Goal: Task Accomplishment & Management: Complete application form

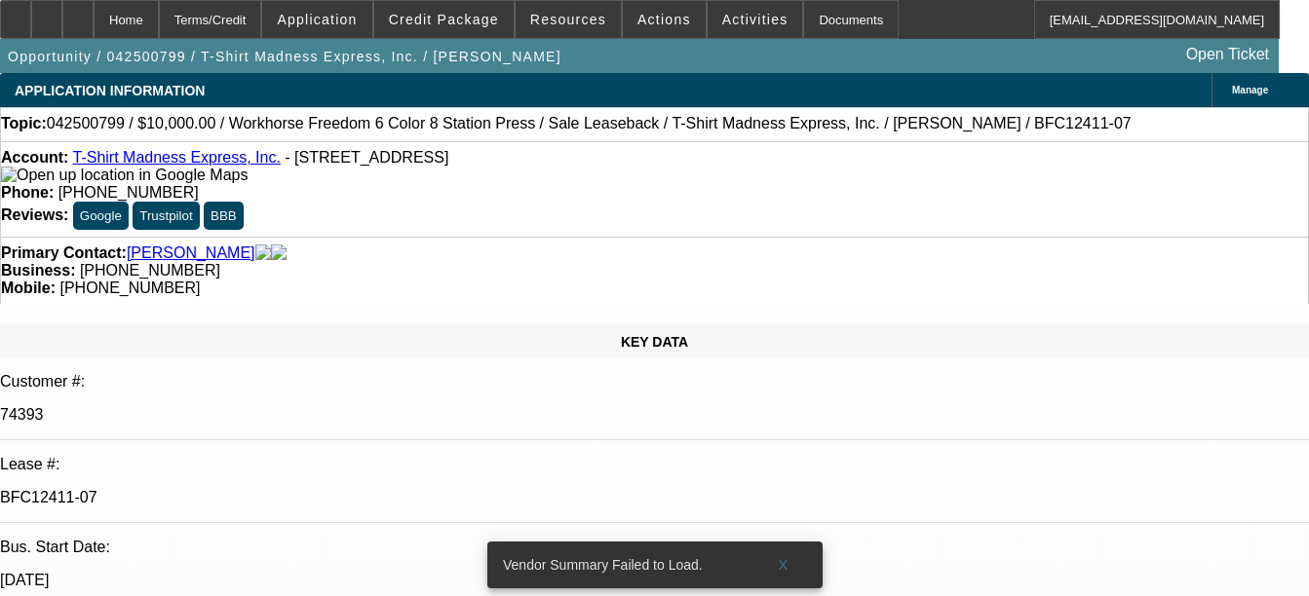
select select "0"
select select "2"
select select "0"
select select "2"
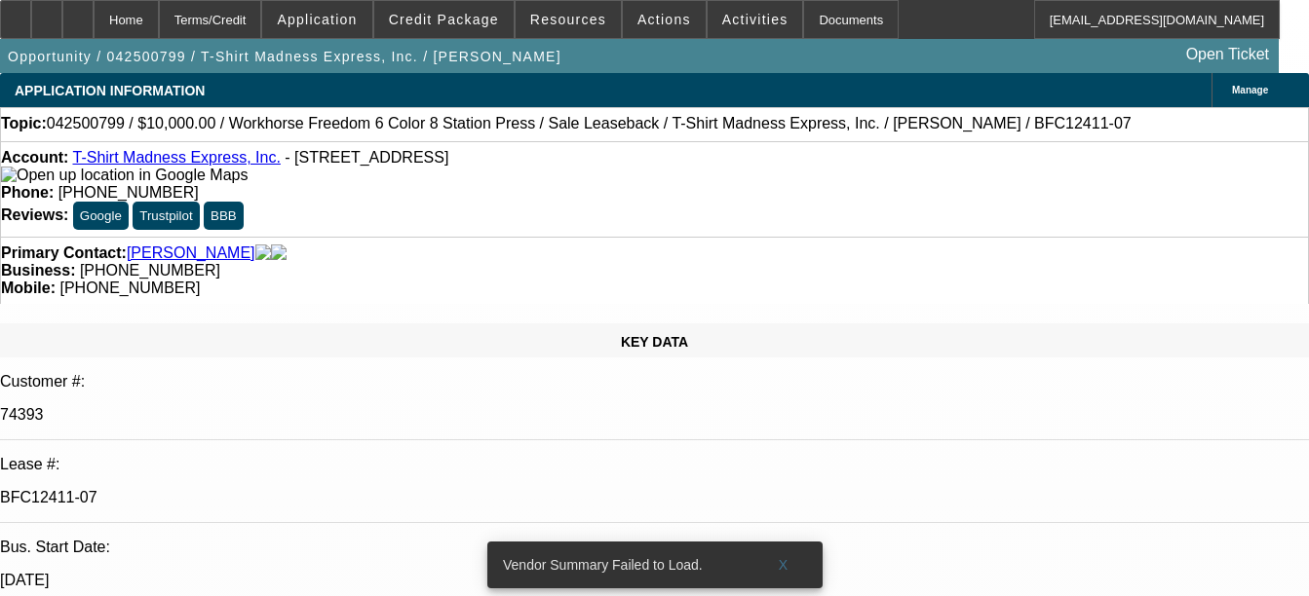
select select "0"
select select "2"
select select "0"
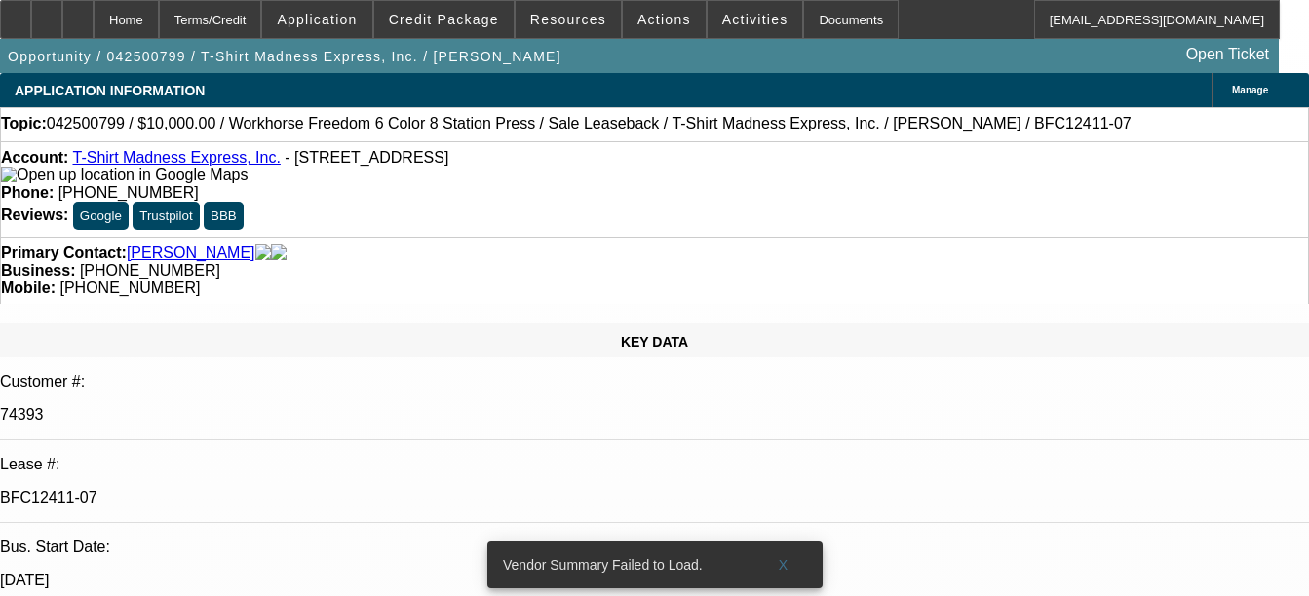
select select "2"
select select "0"
select select "1"
select select "2"
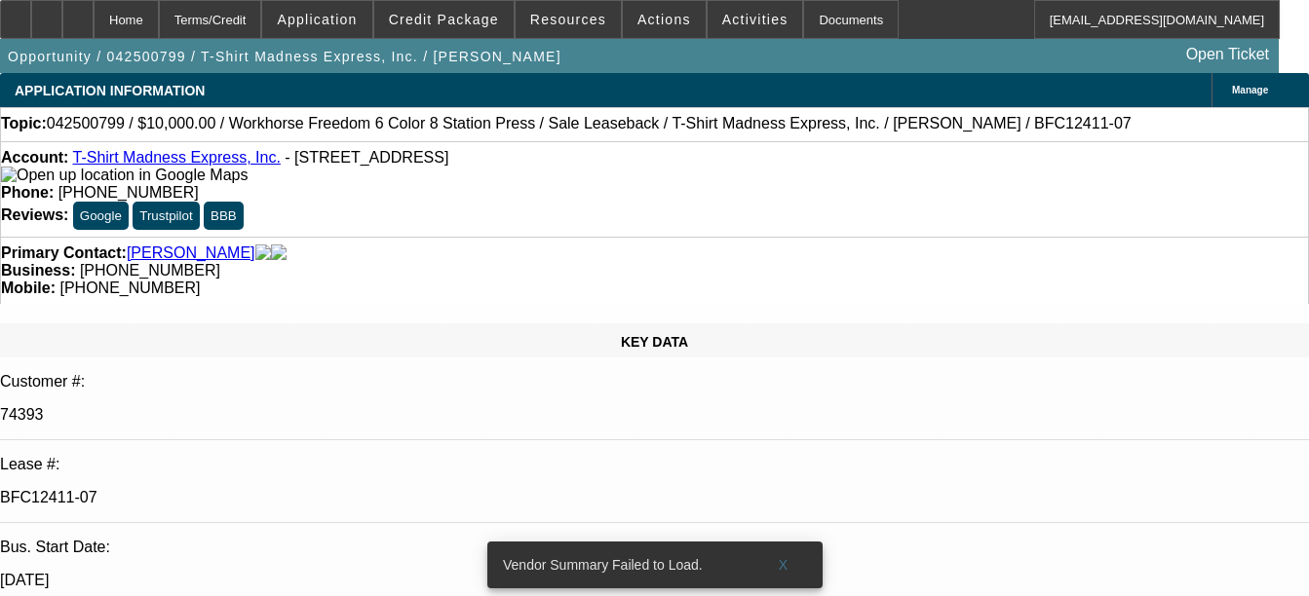
select select "1"
select select "2"
select select "1"
select select "2"
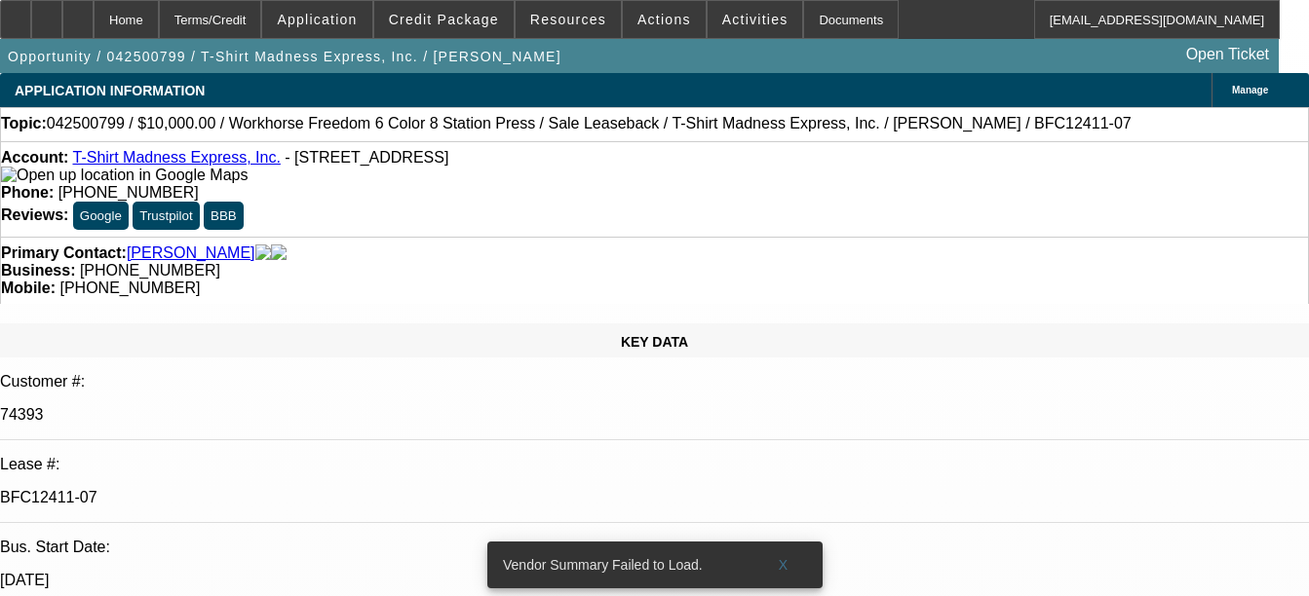
select select "2"
select select "1"
select select "2"
click at [814, 26] on div "Documents" at bounding box center [851, 19] width 96 height 39
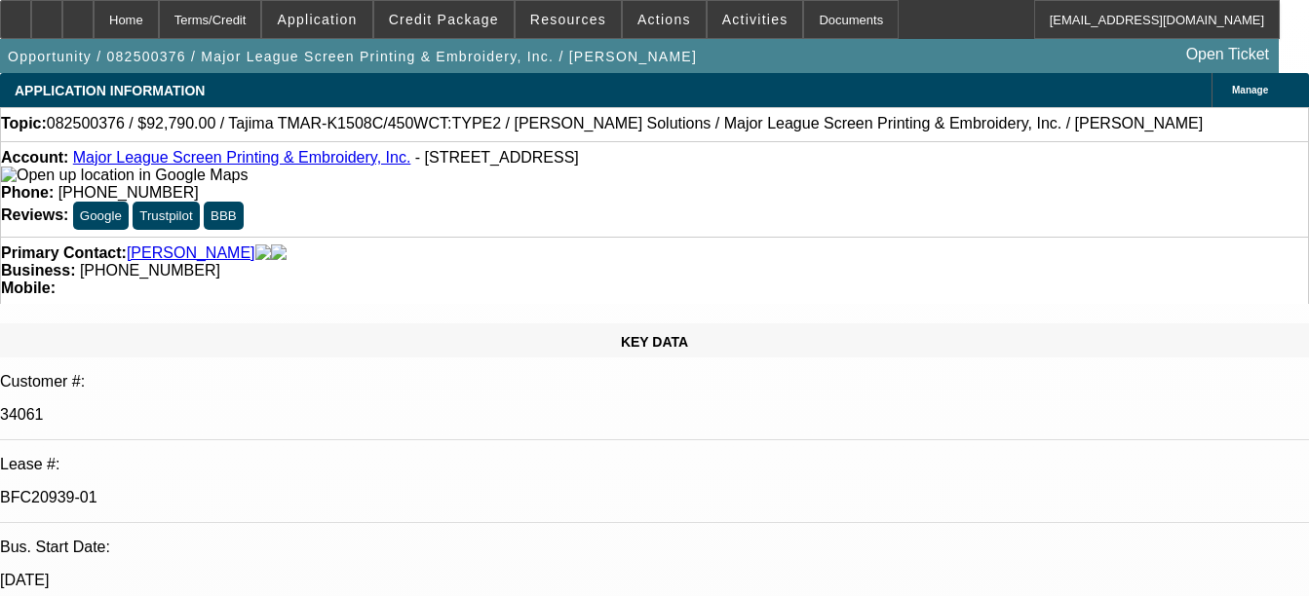
select select "0"
select select "2"
select select "0.1"
select select "0"
select select "2"
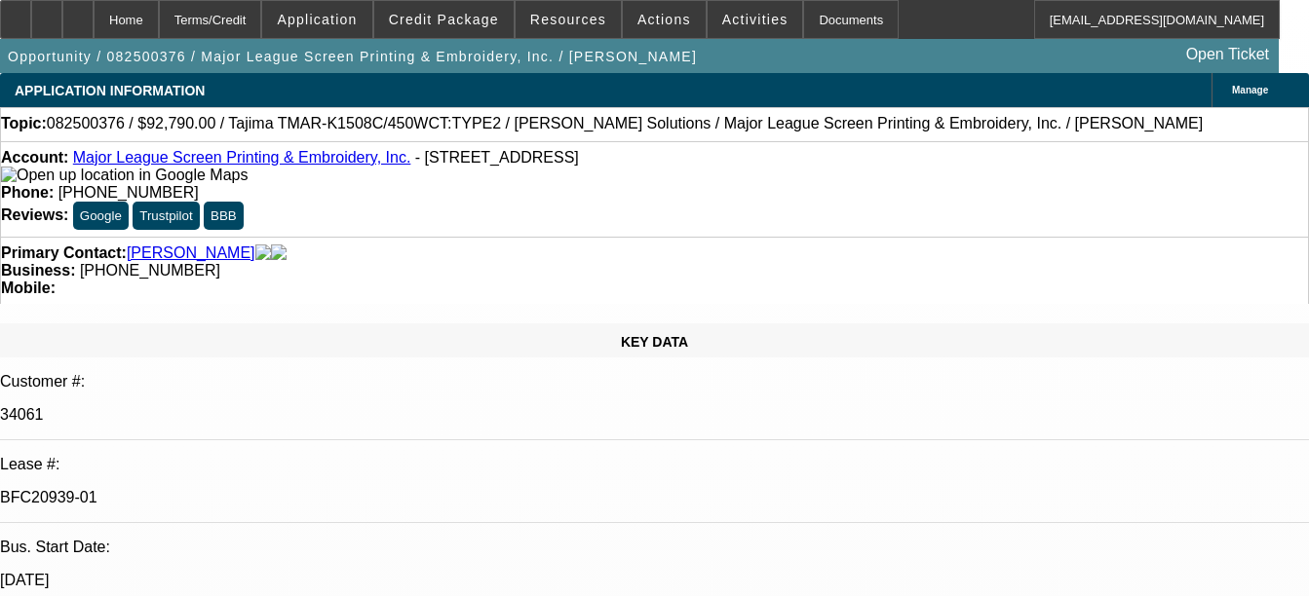
select select "0.1"
select select "0"
select select "2"
select select "0.1"
select select "0"
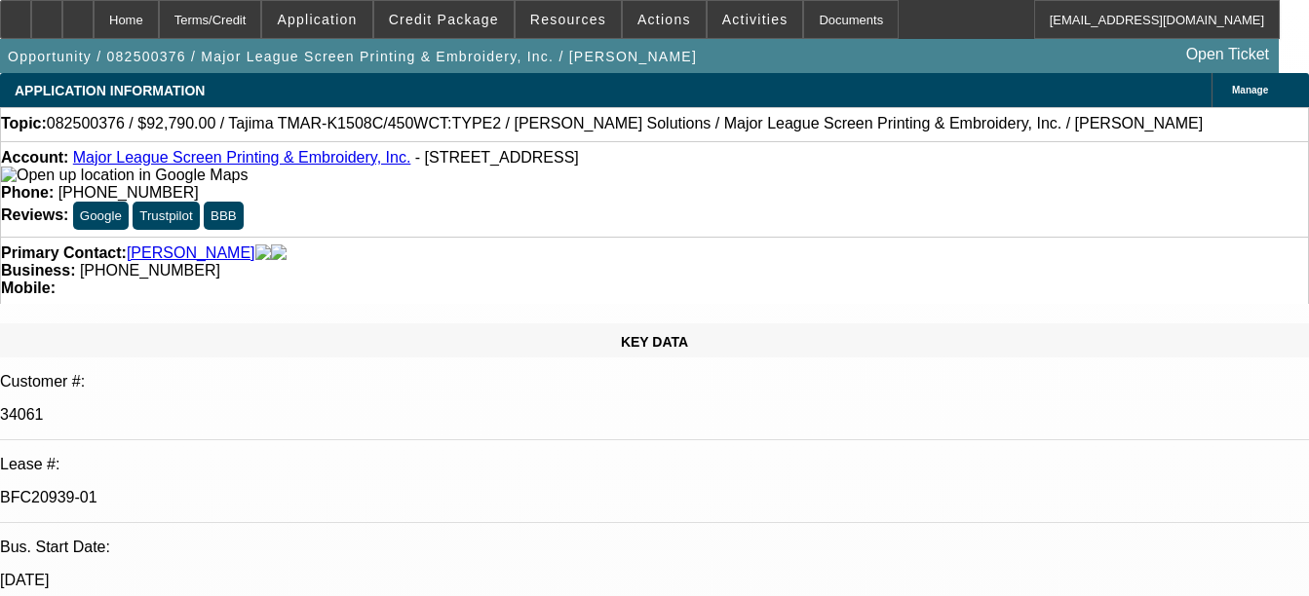
select select "2"
select select "0.1"
select select "2"
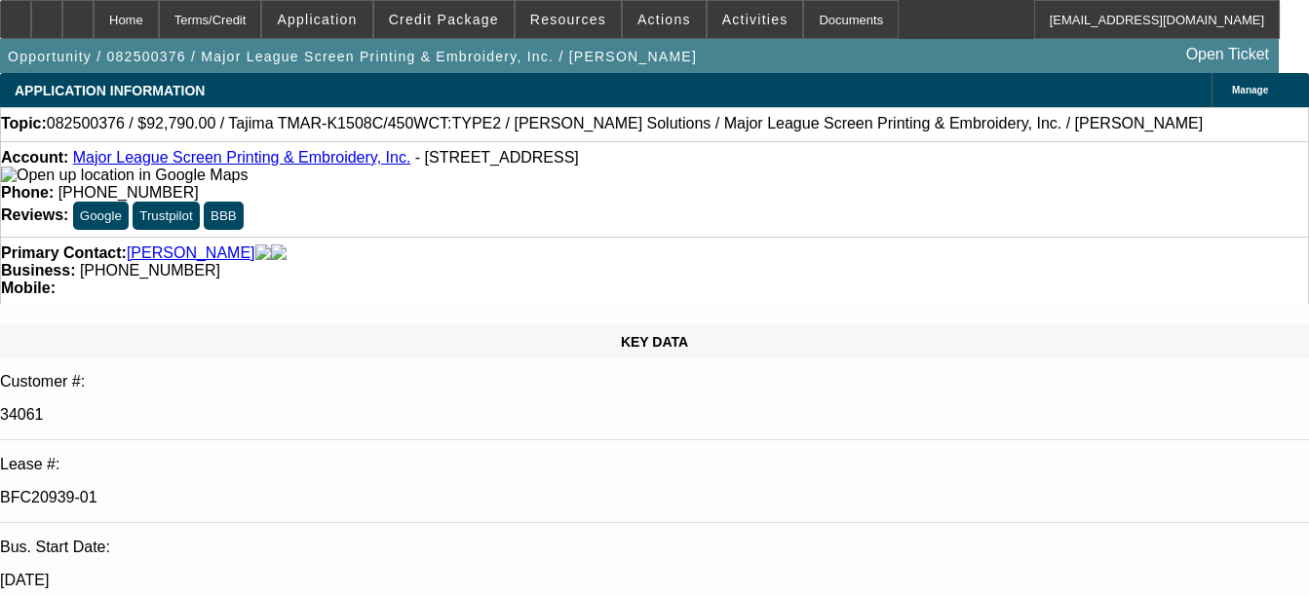
select select "2"
select select "1"
select select "4"
select select "1"
select select "4"
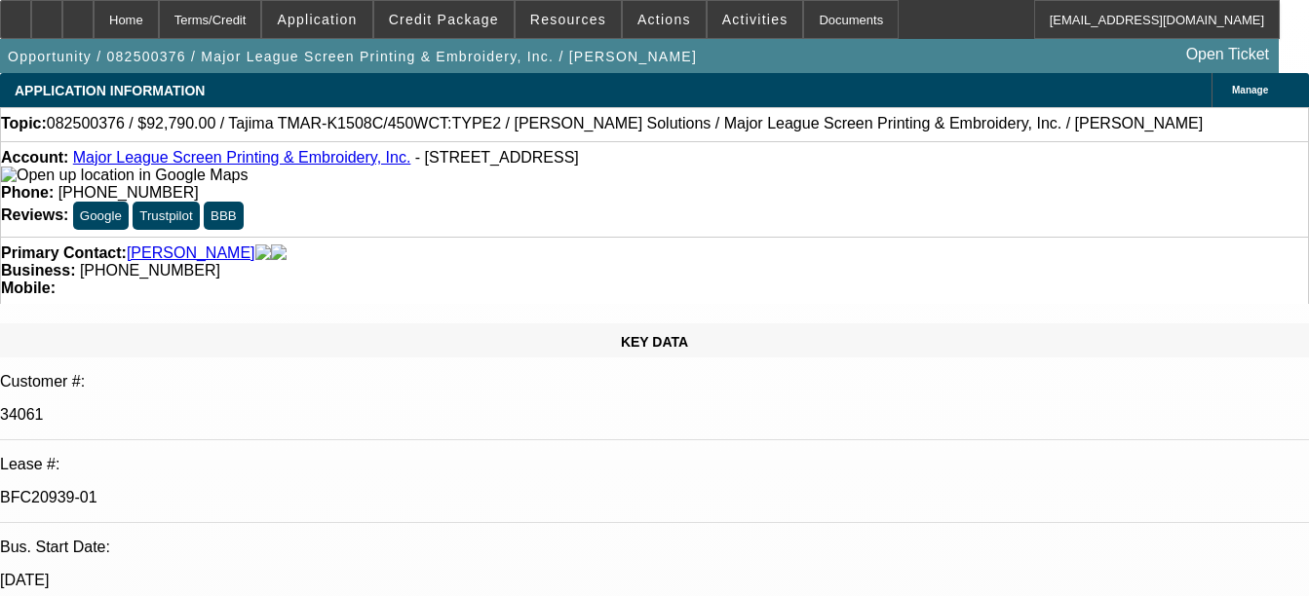
select select "1"
select select "4"
select select "1"
select select "4"
click at [806, 29] on div "Documents" at bounding box center [851, 19] width 96 height 39
